Goal: Information Seeking & Learning: Learn about a topic

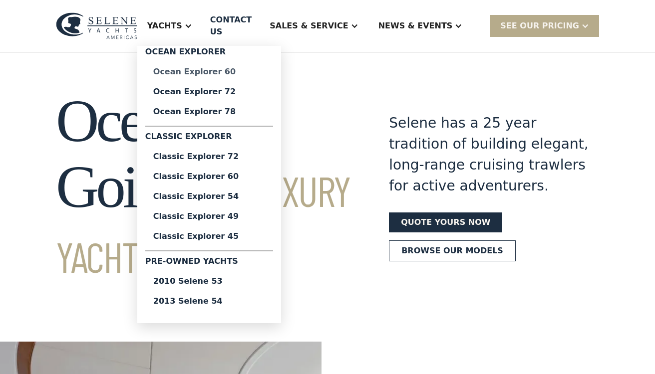
click at [201, 68] on div "Ocean Explorer 60" at bounding box center [209, 72] width 112 height 8
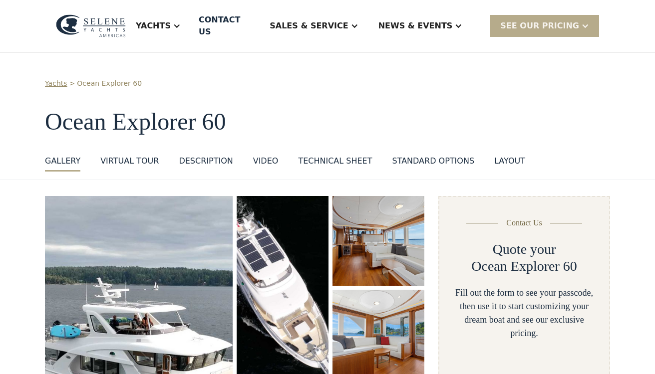
select select "**********"
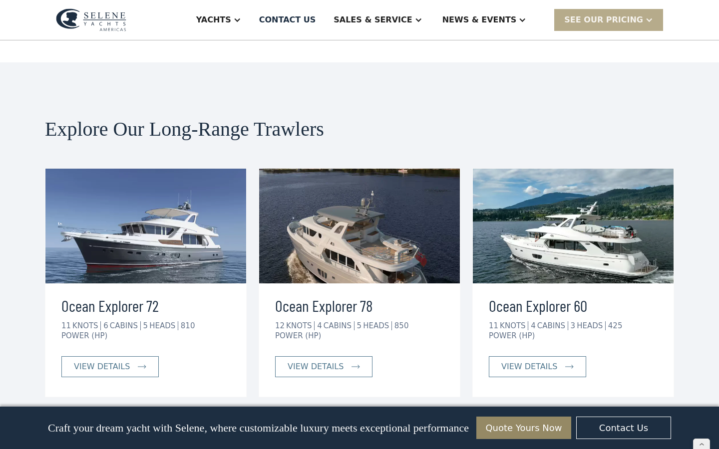
scroll to position [2489, 0]
